Goal: Transaction & Acquisition: Purchase product/service

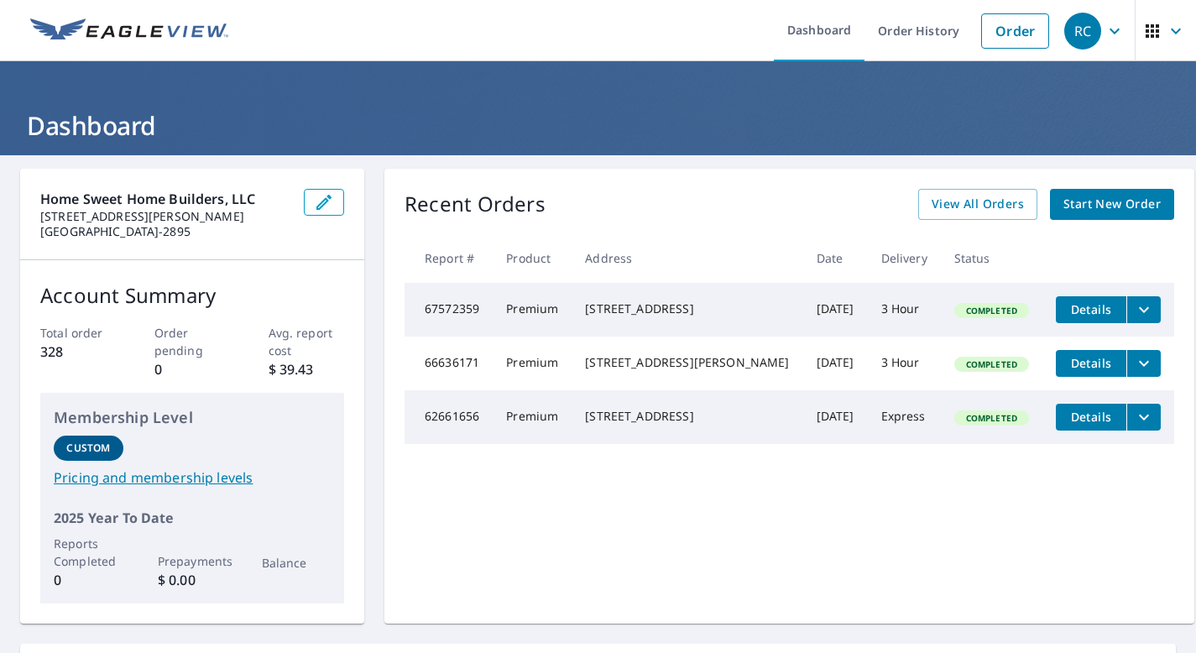
click at [1069, 196] on span "Start New Order" at bounding box center [1111, 204] width 97 height 21
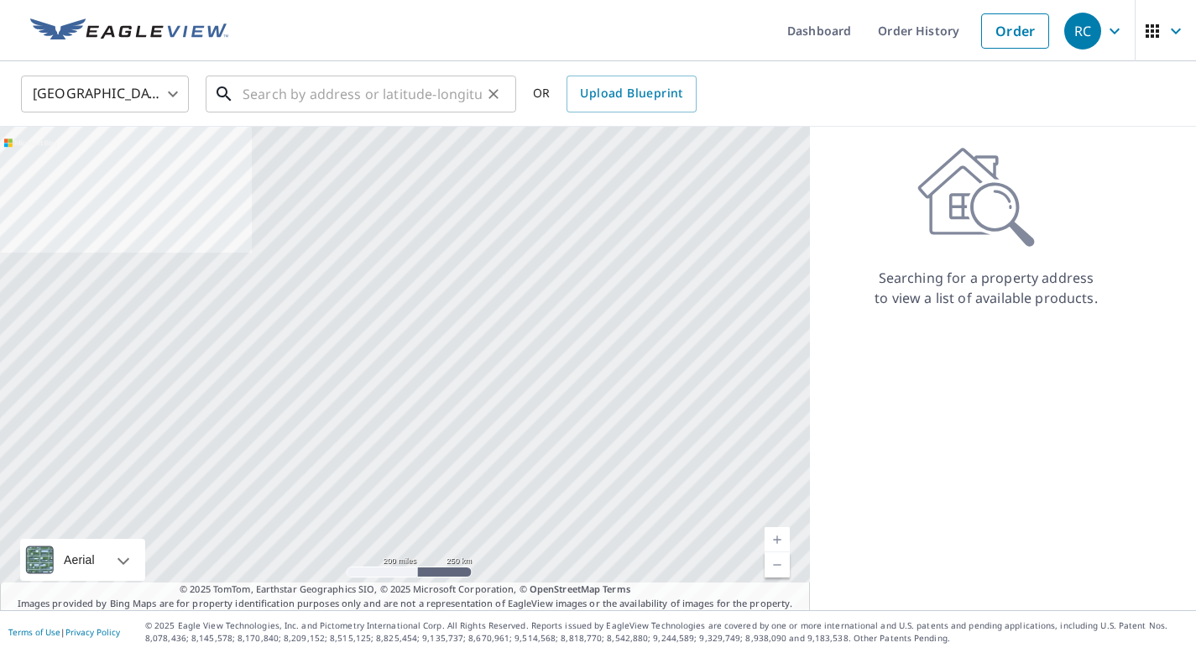
click at [319, 95] on input "text" at bounding box center [362, 93] width 239 height 47
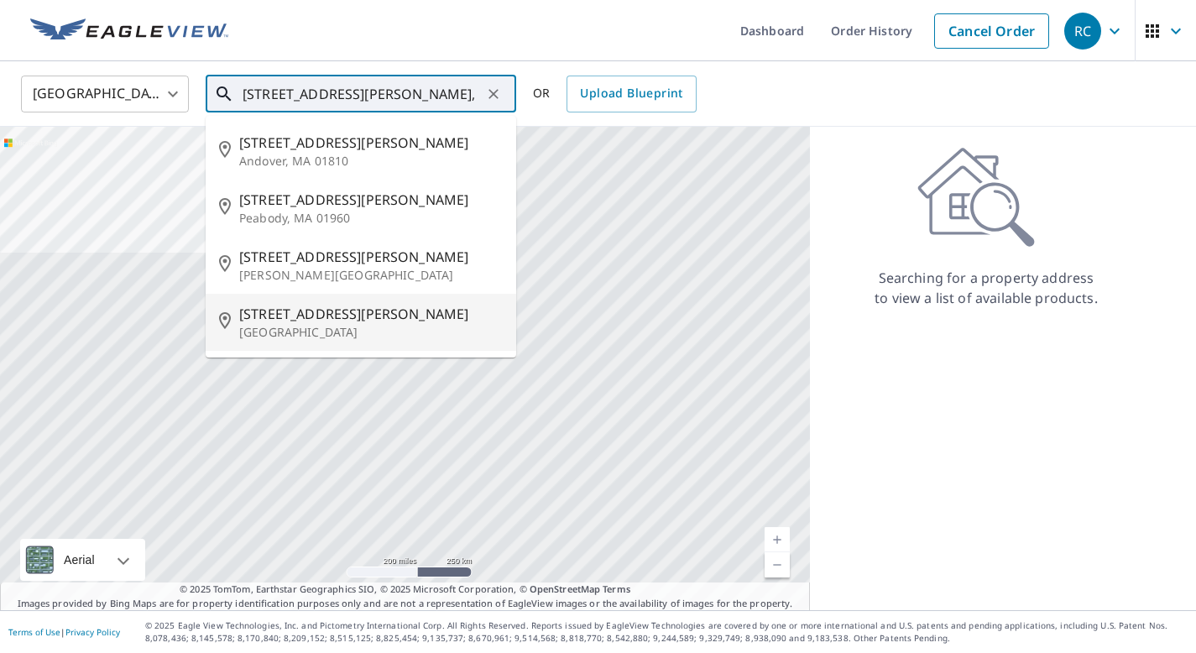
click at [299, 312] on span "[STREET_ADDRESS][PERSON_NAME]" at bounding box center [370, 314] width 263 height 20
type input "[STREET_ADDRESS][PERSON_NAME]"
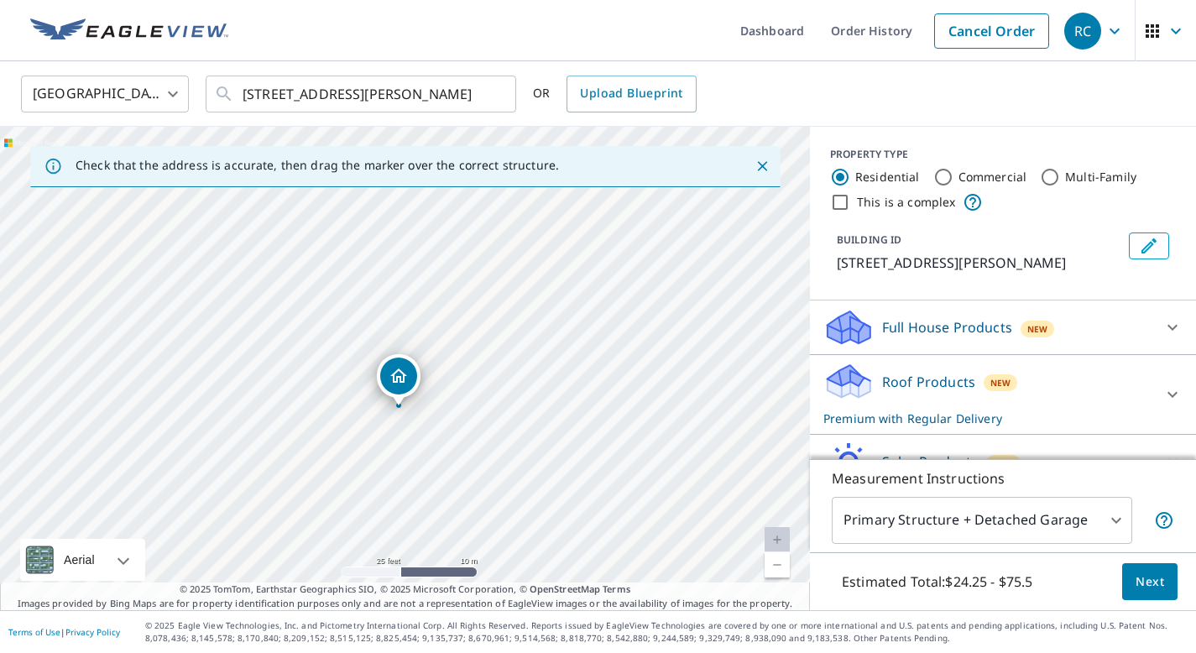
click at [942, 175] on input "Commercial" at bounding box center [943, 177] width 20 height 20
radio input "true"
type input "4"
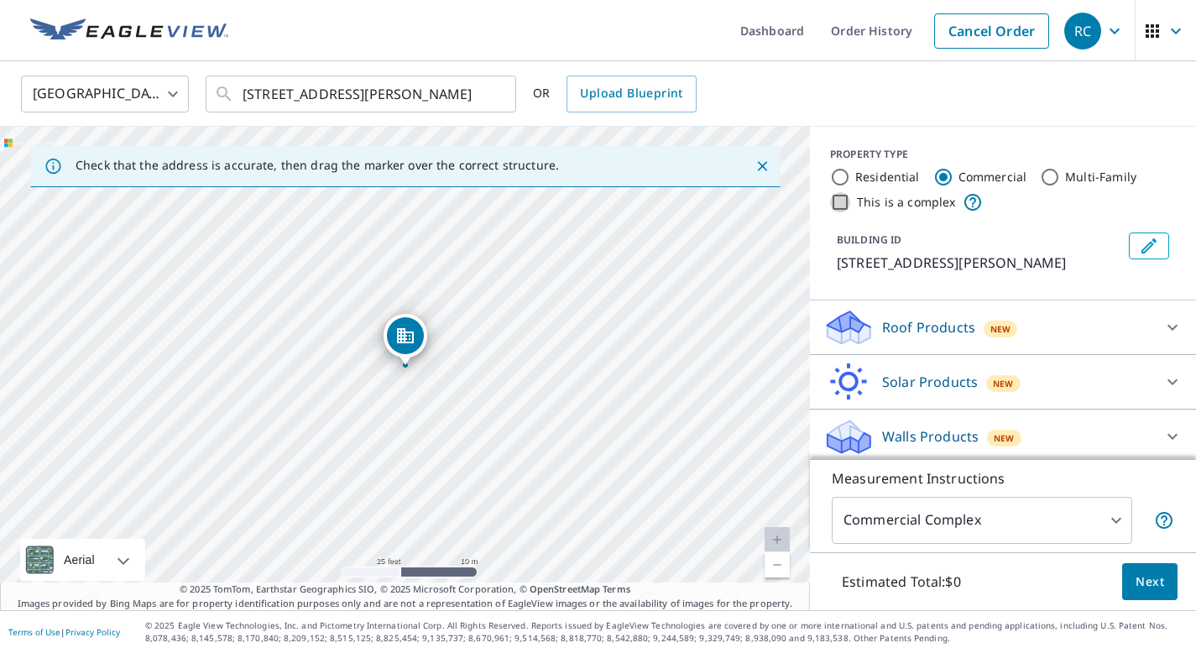
click at [845, 203] on input "This is a complex" at bounding box center [840, 202] width 20 height 20
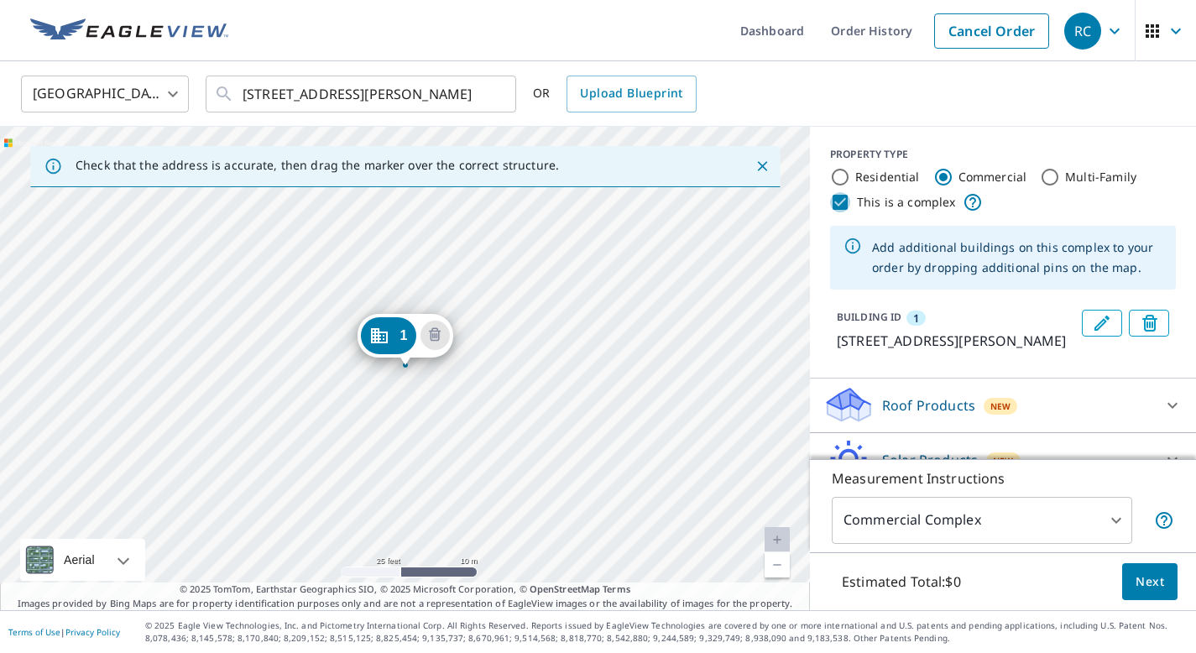
click at [845, 203] on input "This is a complex" at bounding box center [840, 202] width 20 height 20
checkbox input "false"
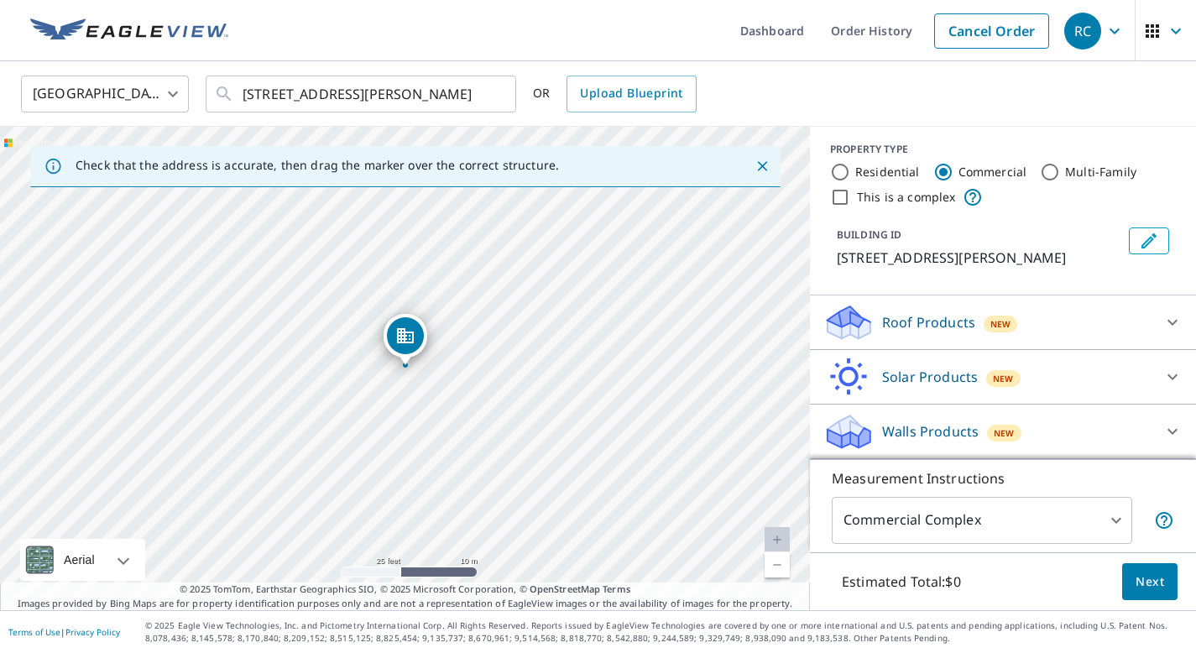
click at [921, 322] on p "Roof Products" at bounding box center [928, 322] width 93 height 20
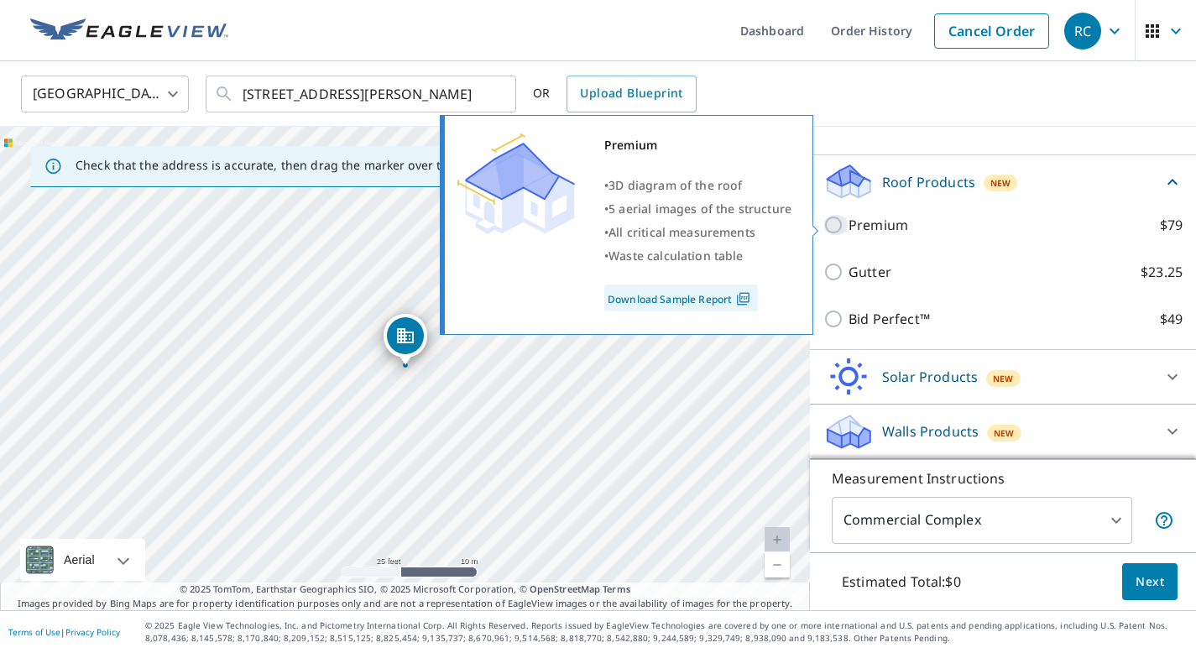
click at [832, 227] on input "Premium $79" at bounding box center [835, 225] width 25 height 20
checkbox input "true"
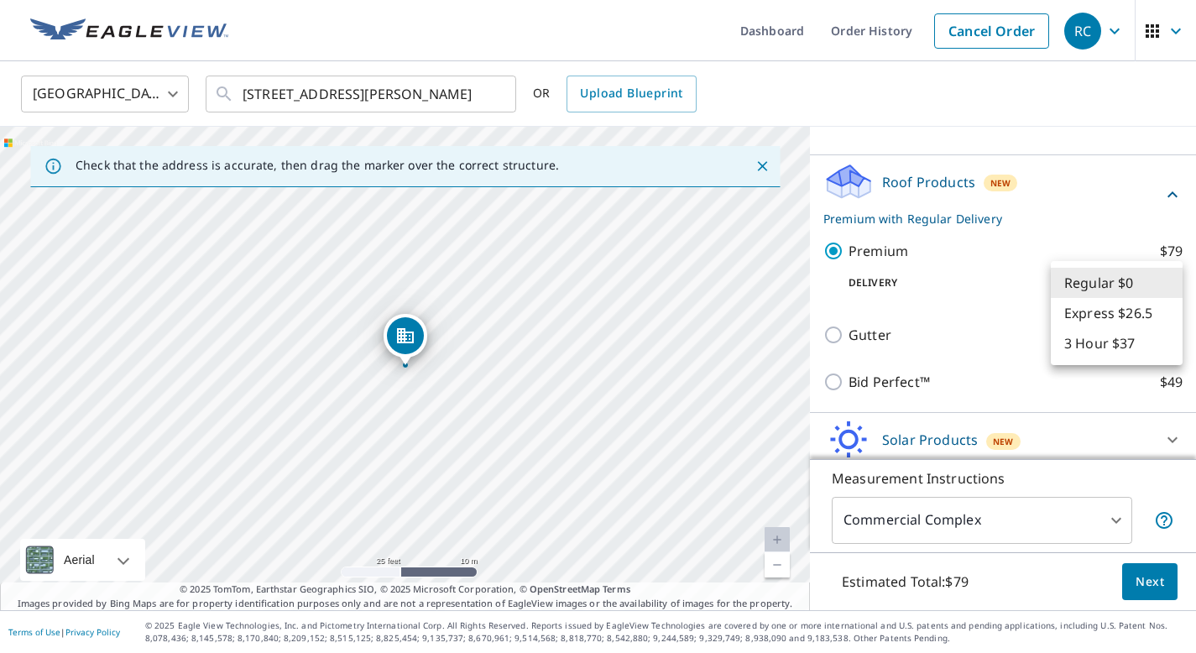
click at [1092, 274] on body "RC RC Dashboard Order History Cancel Order RC United States [GEOGRAPHIC_DATA] ​…" at bounding box center [598, 326] width 1196 height 653
click at [1092, 348] on li "3 Hour $37" at bounding box center [1117, 343] width 132 height 30
type input "7"
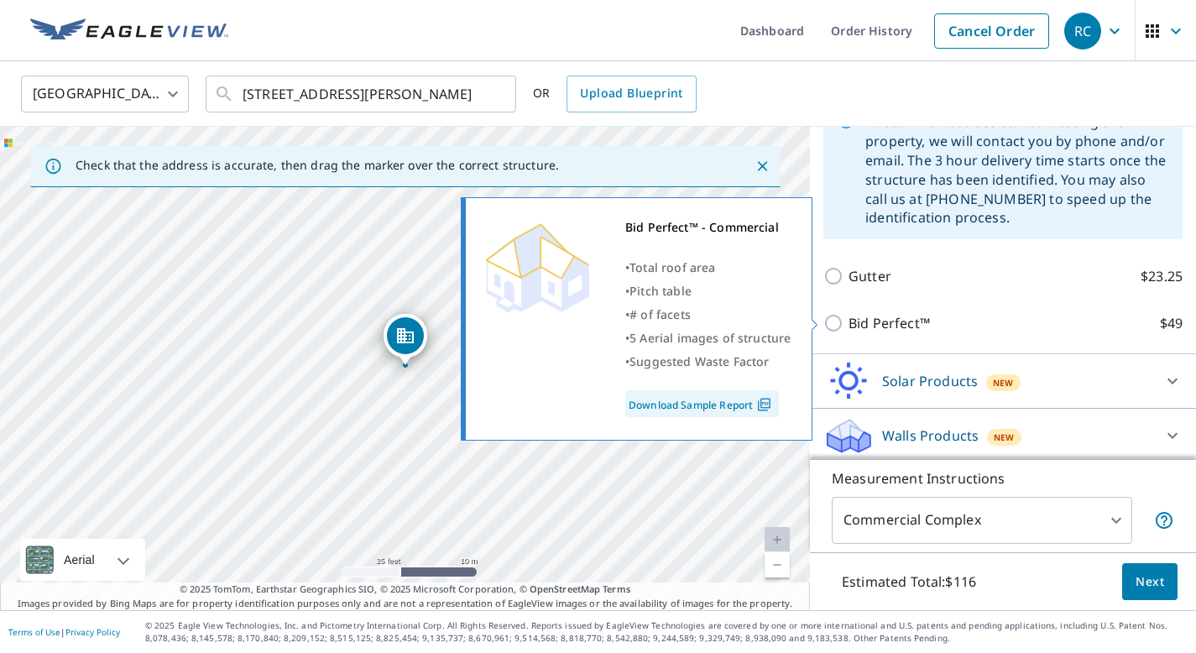
click at [837, 318] on input "Bid Perfect™ $49" at bounding box center [835, 323] width 25 height 20
checkbox input "true"
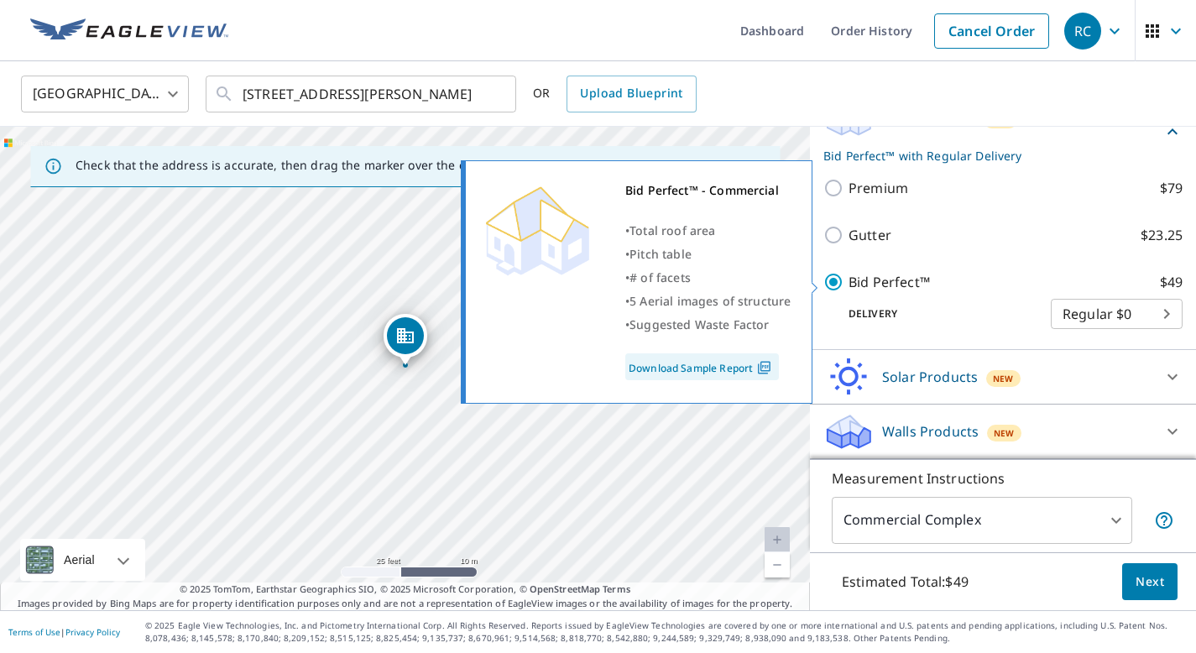
scroll to position [208, 0]
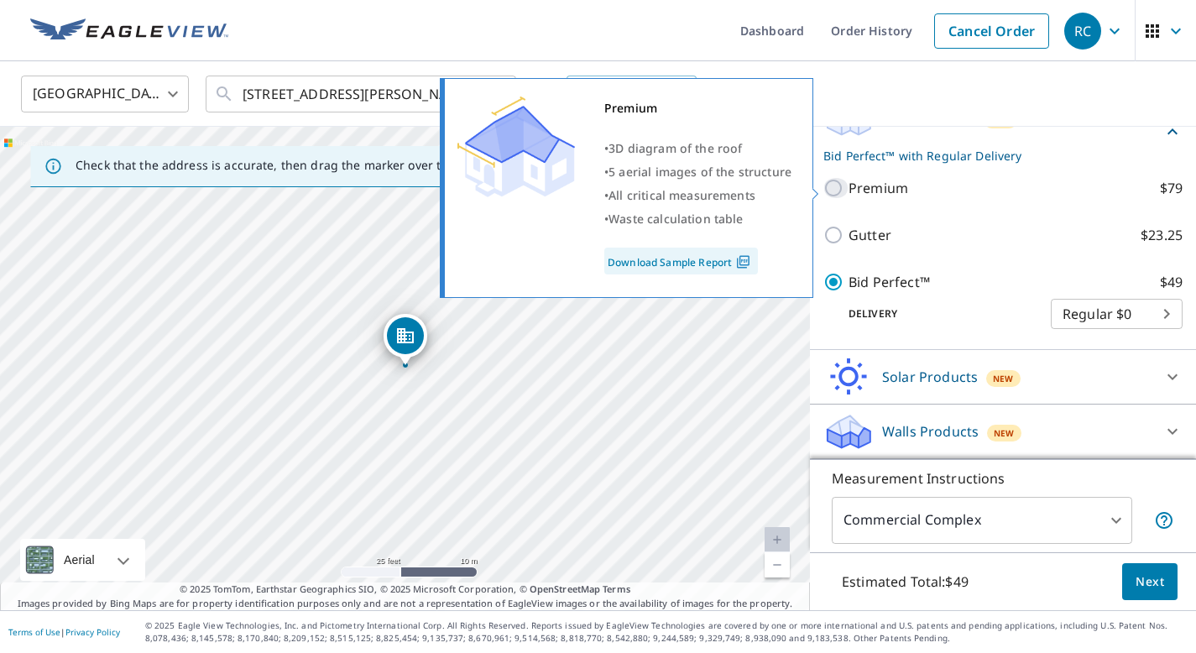
click at [832, 190] on input "Premium $79" at bounding box center [835, 188] width 25 height 20
checkbox input "true"
checkbox input "false"
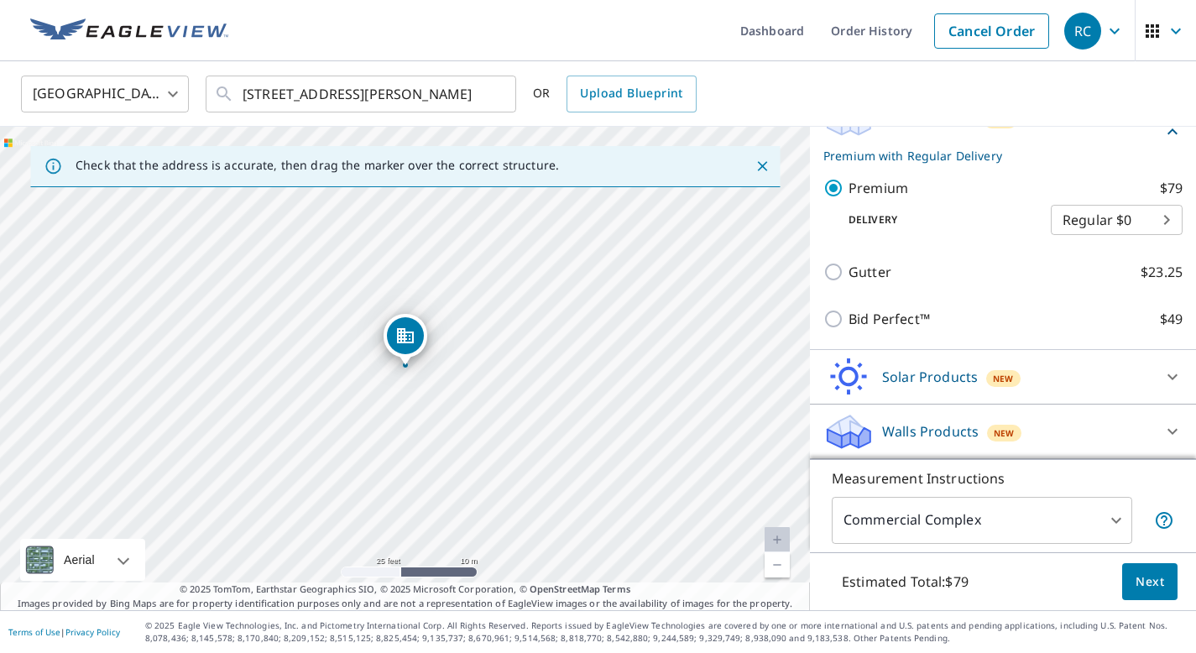
click at [1080, 216] on body "RC RC Dashboard Order History Cancel Order RC United States [GEOGRAPHIC_DATA] ​…" at bounding box center [598, 326] width 1196 height 653
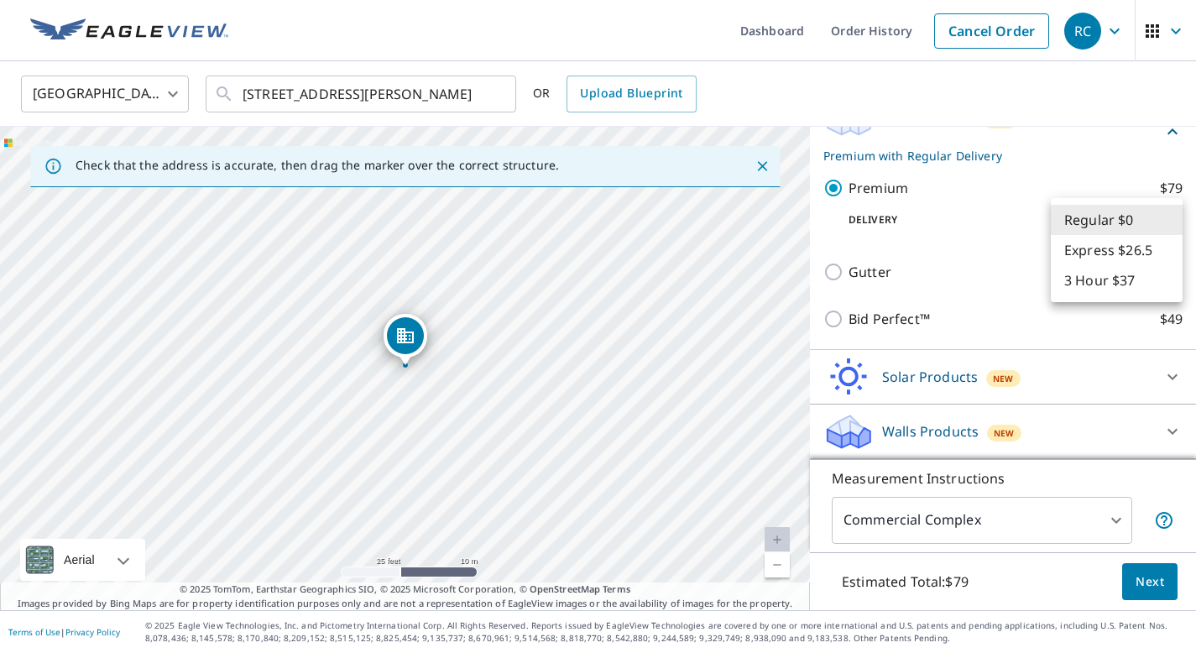
click at [1103, 276] on li "3 Hour $37" at bounding box center [1117, 280] width 132 height 30
type input "7"
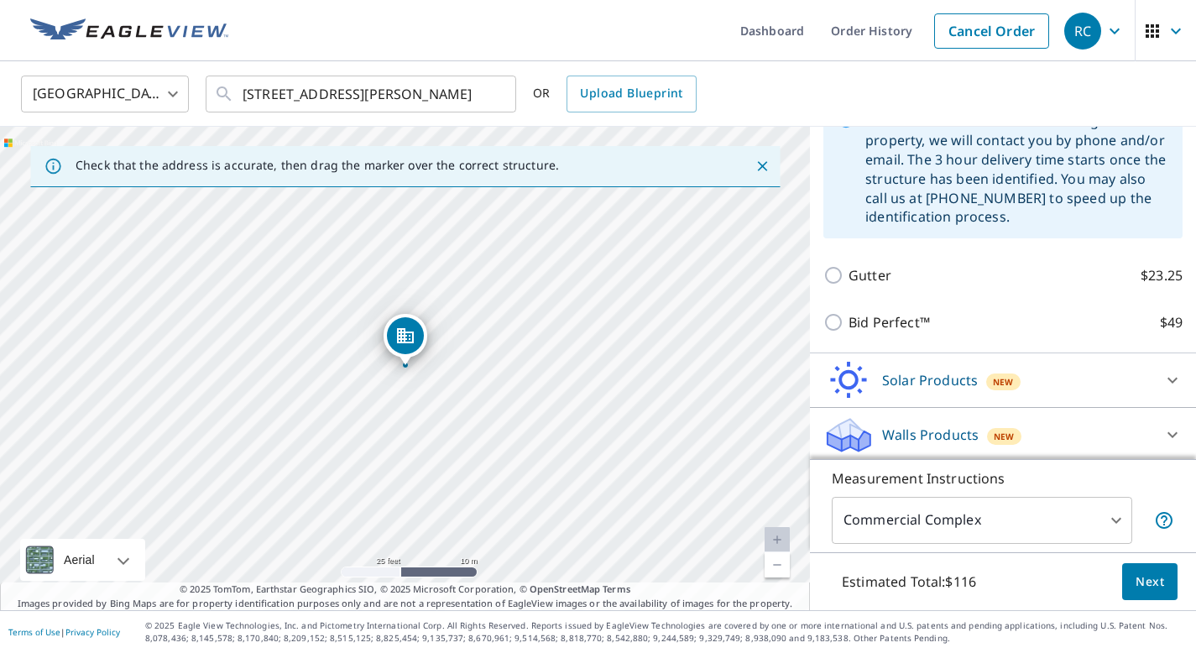
scroll to position [349, 0]
click at [929, 377] on p "Solar Products" at bounding box center [930, 381] width 96 height 20
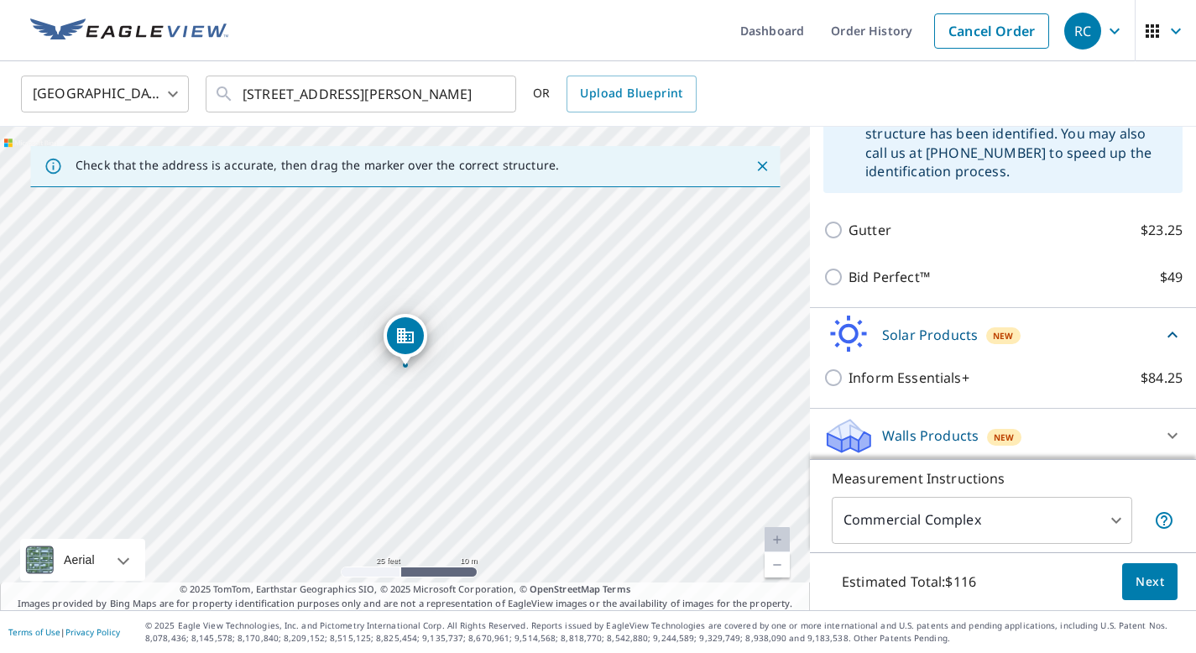
scroll to position [0, 0]
click at [932, 426] on p "Walls Products" at bounding box center [930, 435] width 97 height 20
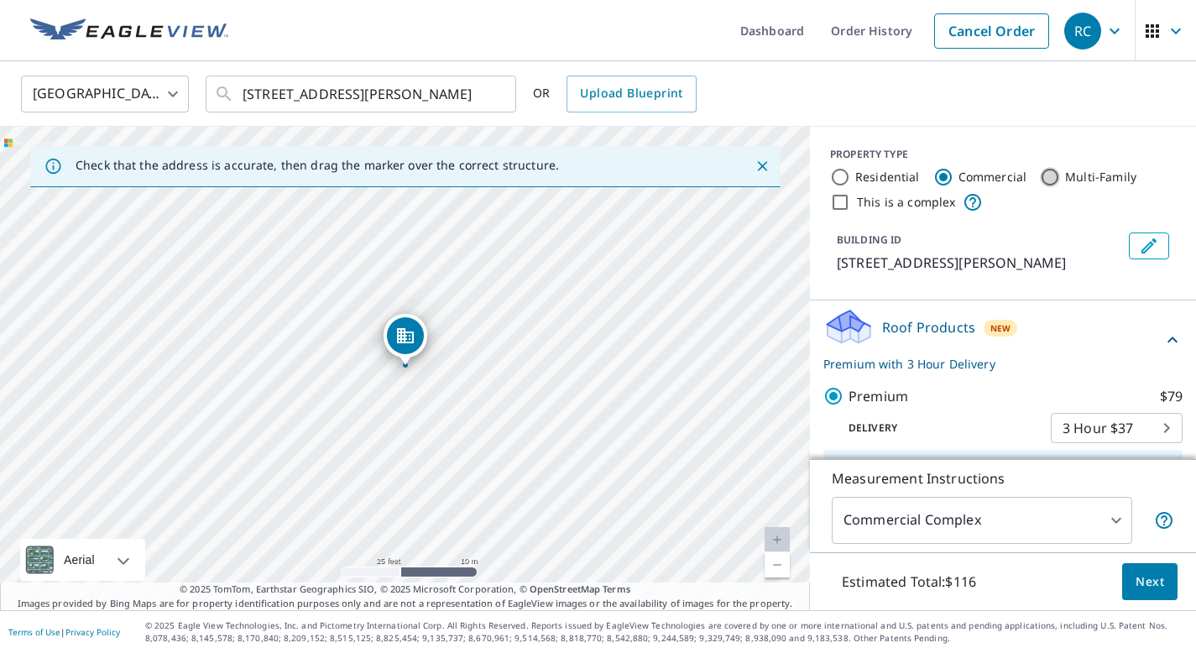
click at [1046, 177] on input "Multi-Family" at bounding box center [1050, 177] width 20 height 20
radio input "true"
type input "2"
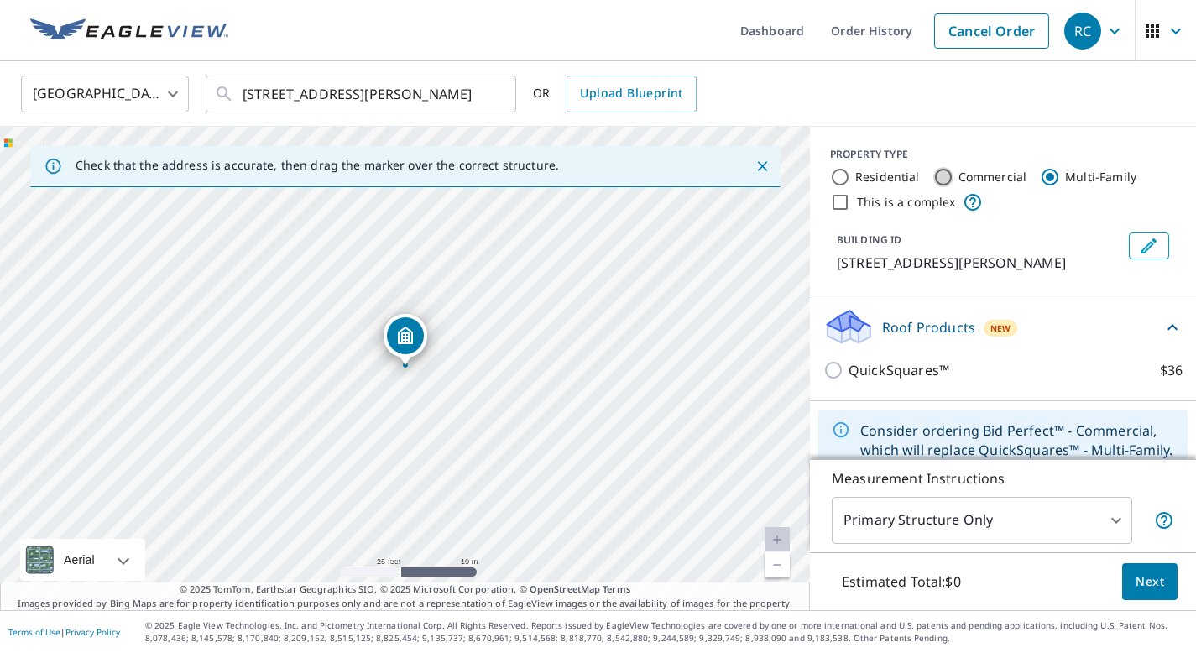
click at [939, 178] on input "Commercial" at bounding box center [943, 177] width 20 height 20
radio input "true"
type input "4"
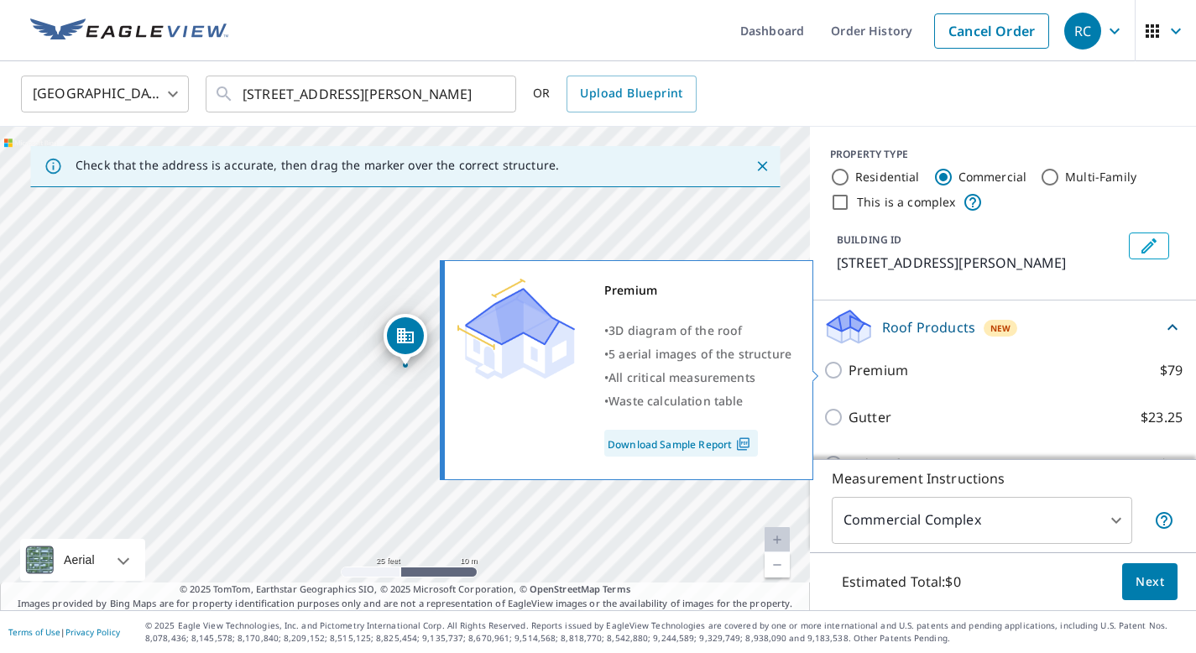
click at [867, 368] on p "Premium" at bounding box center [878, 370] width 60 height 20
click at [848, 368] on input "Premium $79" at bounding box center [835, 370] width 25 height 20
checkbox input "true"
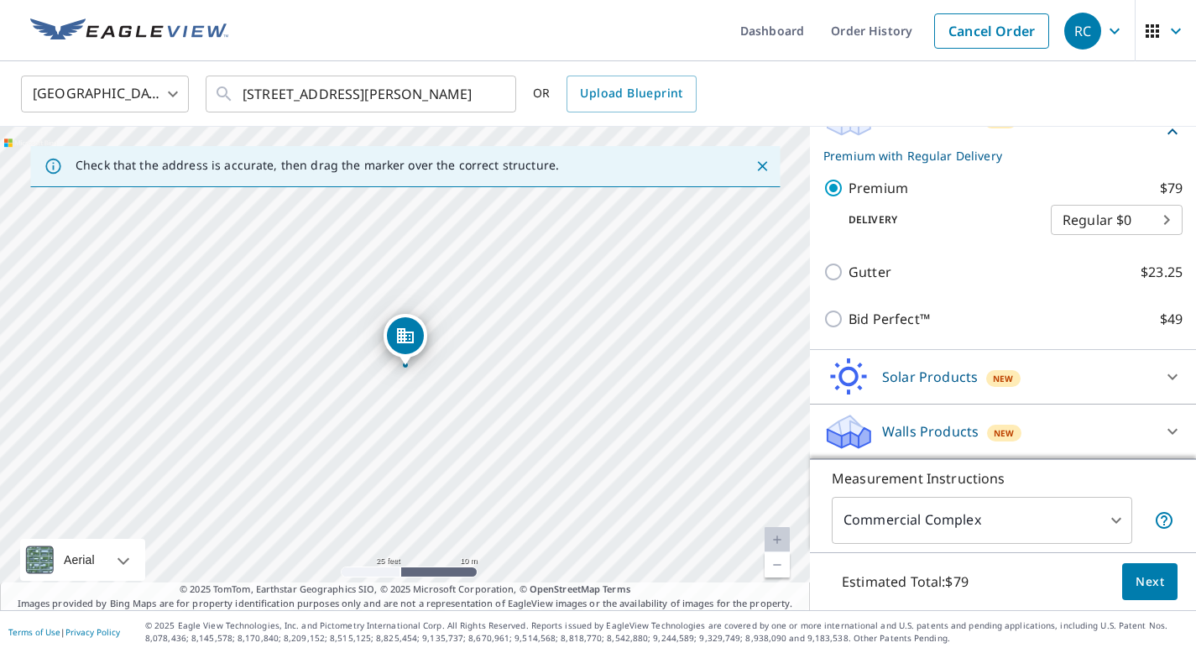
scroll to position [208, 0]
click at [1089, 221] on body "RC RC Dashboard Order History Cancel Order RC United States [GEOGRAPHIC_DATA] ​…" at bounding box center [598, 326] width 1196 height 653
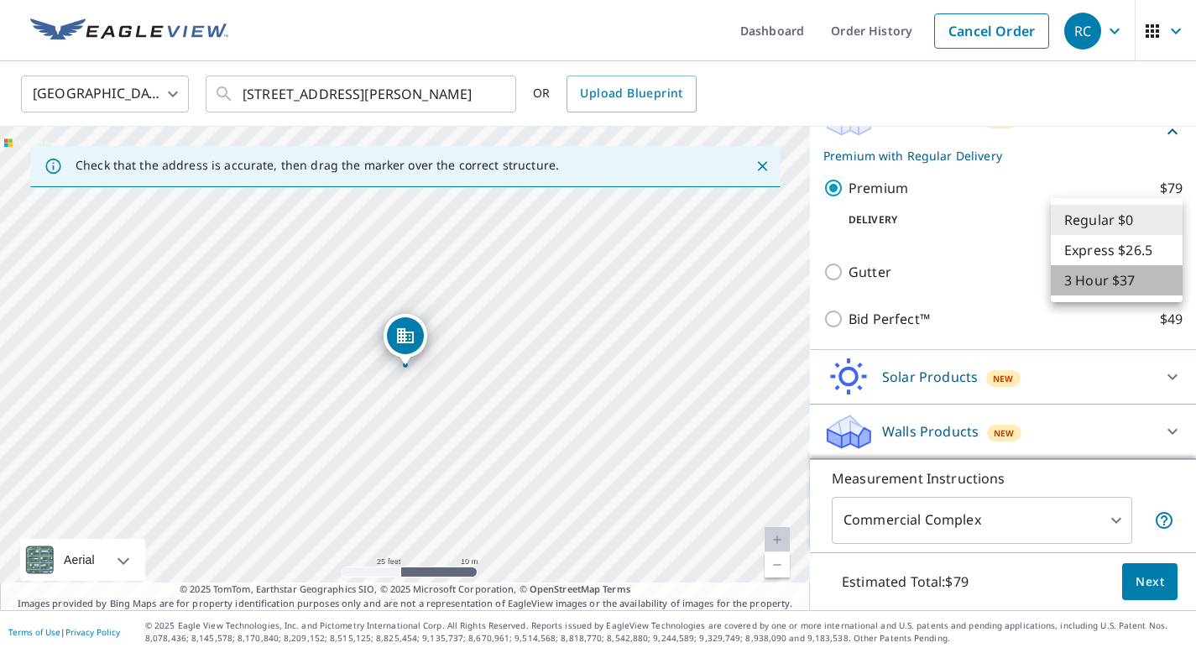
click at [1090, 289] on li "3 Hour $37" at bounding box center [1117, 280] width 132 height 30
type input "7"
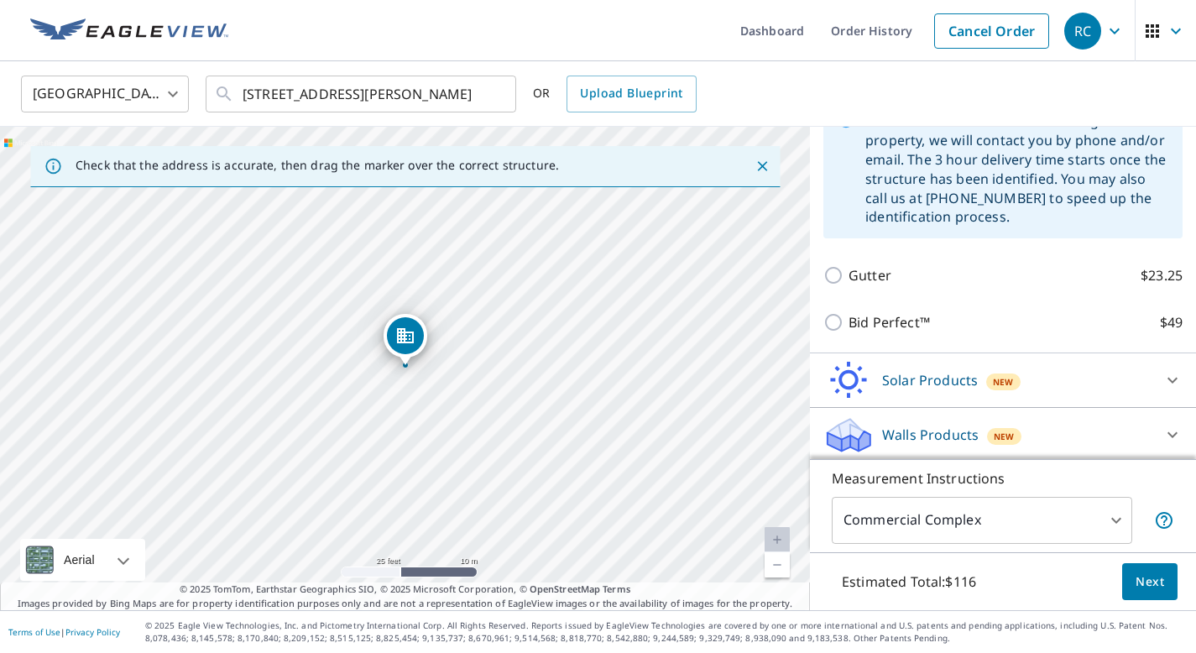
scroll to position [349, 0]
click at [1156, 592] on button "Next" at bounding box center [1149, 582] width 55 height 38
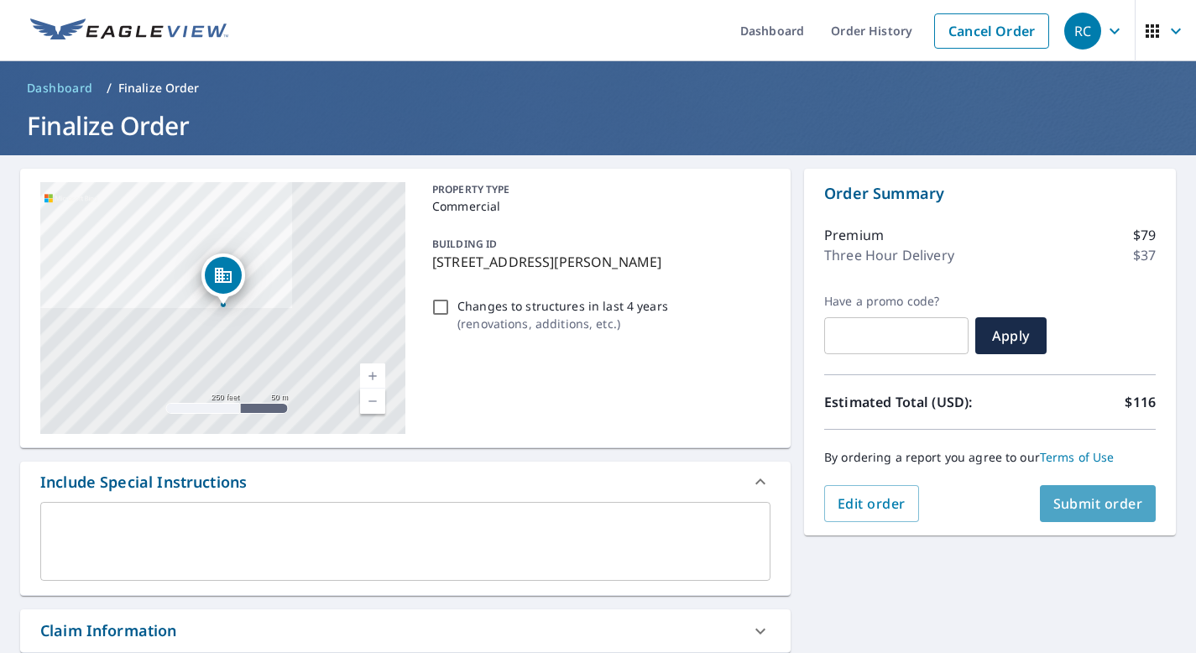
click at [1093, 503] on span "Submit order" at bounding box center [1098, 503] width 90 height 18
checkbox input "true"
